Goal: Transaction & Acquisition: Purchase product/service

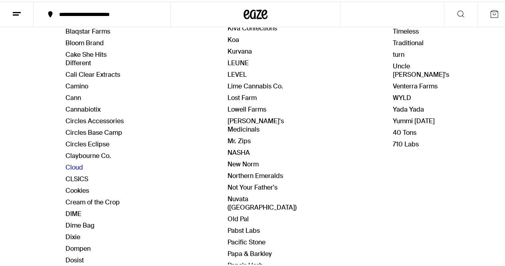
click at [77, 161] on link "Cloud" at bounding box center [74, 165] width 18 height 8
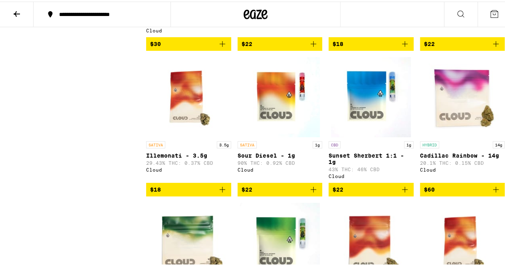
scroll to position [2342, 0]
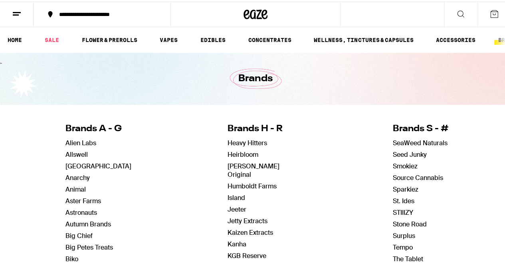
click at [458, 13] on icon at bounding box center [461, 12] width 6 height 6
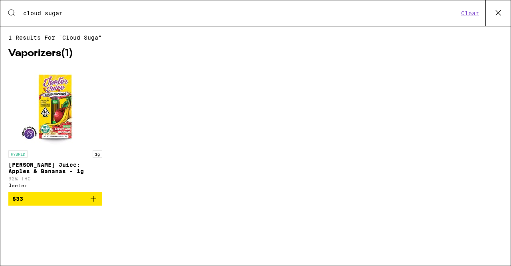
type input "cloud sugar"
click at [470, 12] on button "Clear" at bounding box center [470, 13] width 23 height 7
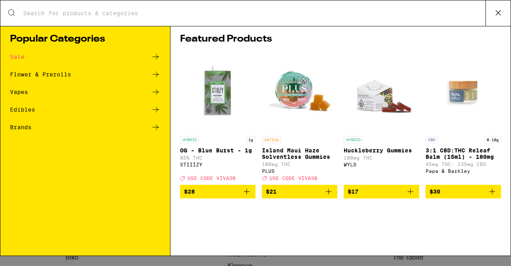
click at [410, 12] on input "Search for Products" at bounding box center [254, 13] width 463 height 7
click at [504, 20] on button at bounding box center [498, 13] width 25 height 26
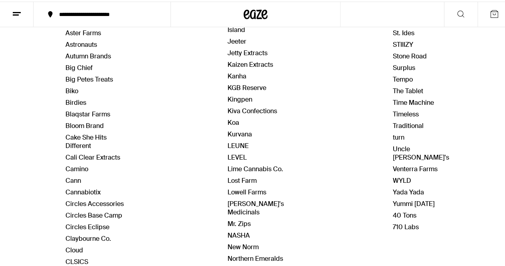
scroll to position [180, 0]
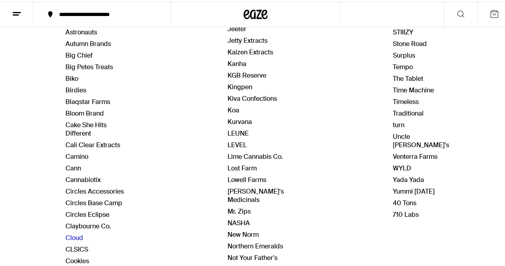
click at [75, 233] on link "Cloud" at bounding box center [74, 236] width 18 height 8
